Goal: Transaction & Acquisition: Register for event/course

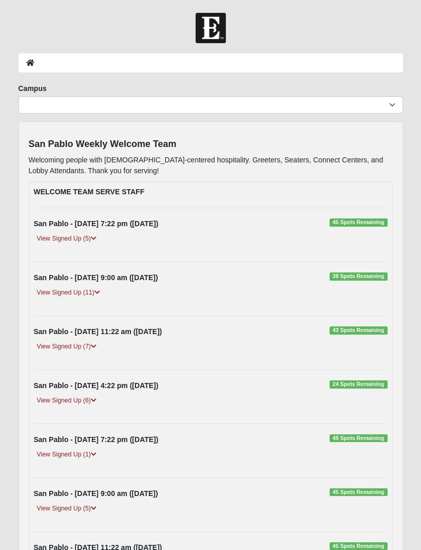
click at [81, 295] on link "View Signed Up (11)" at bounding box center [68, 292] width 69 height 11
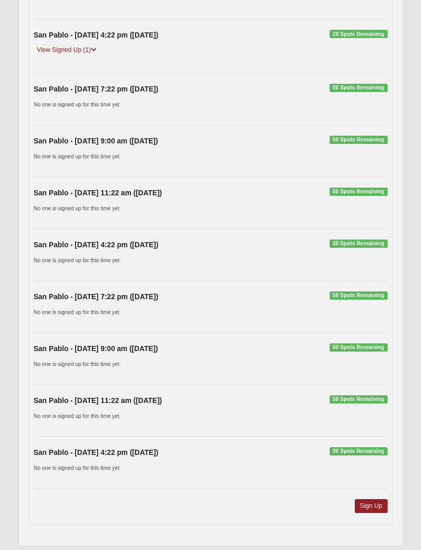
scroll to position [895, 0]
click at [380, 507] on link "Sign Up" at bounding box center [371, 507] width 33 height 14
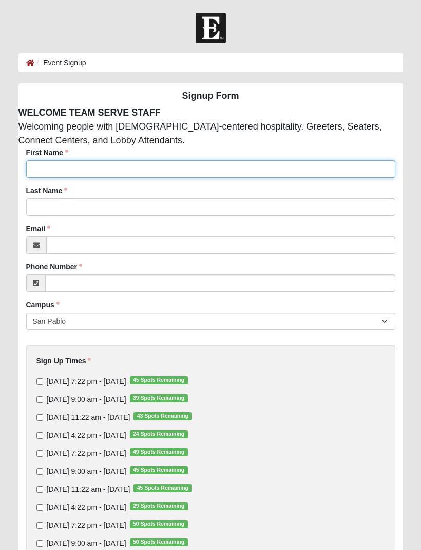
click at [67, 169] on input "First Name" at bounding box center [211, 168] width 370 height 17
type input "[PERSON_NAME]"
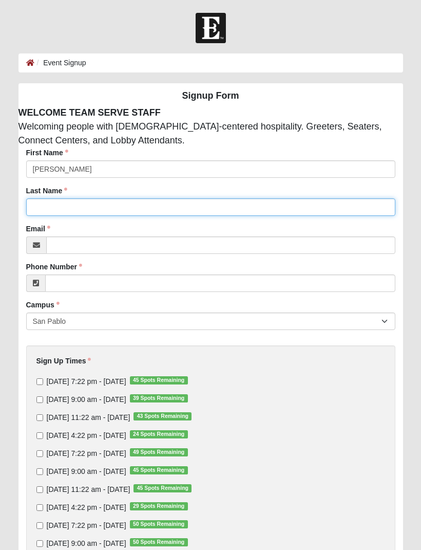
type input "[PERSON_NAME]"
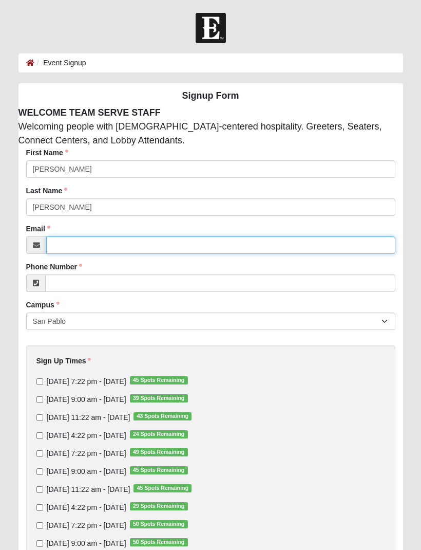
type input "[EMAIL_ADDRESS][DOMAIN_NAME]"
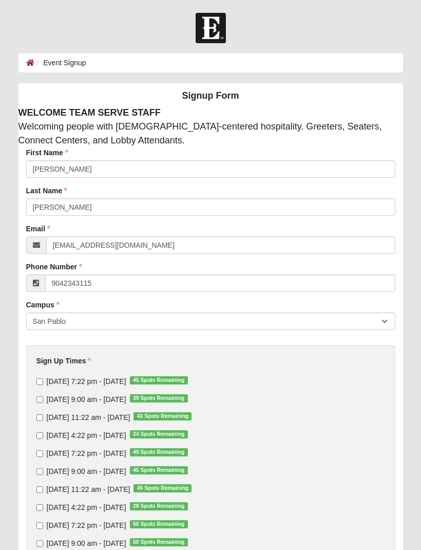
type input "(904) 234-3115"
click at [41, 402] on input "Sunday 9:00 am - Oct 5 2025 39 Spots Remaining" at bounding box center [39, 399] width 7 height 7
checkbox input "true"
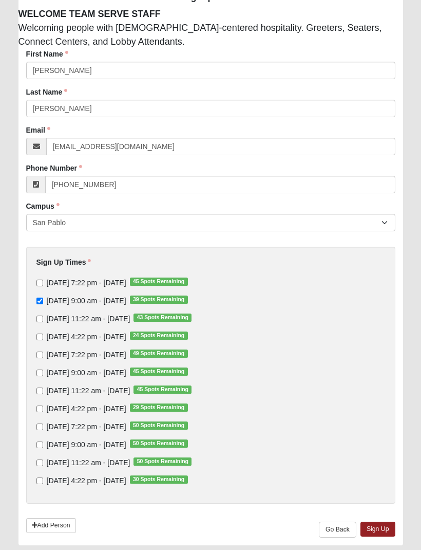
scroll to position [98, 0]
click at [382, 529] on link "Sign Up" at bounding box center [378, 529] width 35 height 15
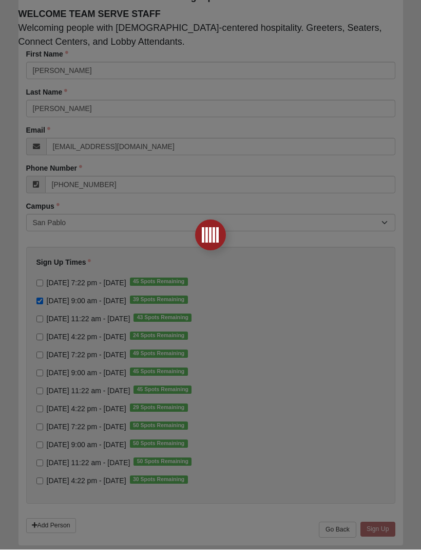
scroll to position [0, 0]
